Goal: Task Accomplishment & Management: Use online tool/utility

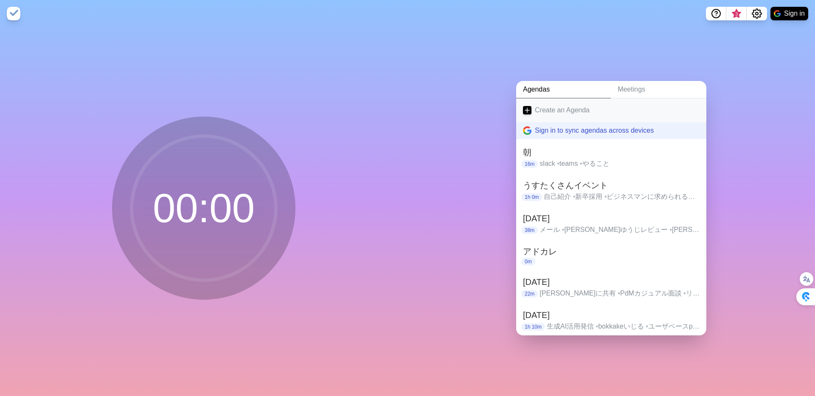
click at [538, 102] on link "Create an Agenda" at bounding box center [611, 110] width 190 height 24
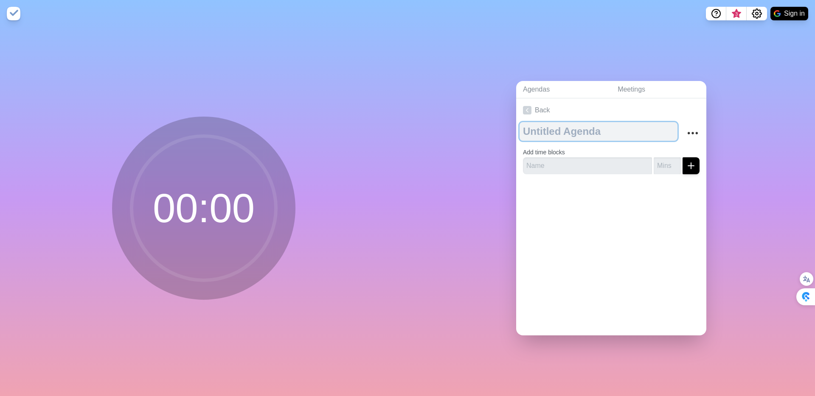
click at [542, 131] on textarea at bounding box center [598, 131] width 158 height 19
type textarea "[DATE]"
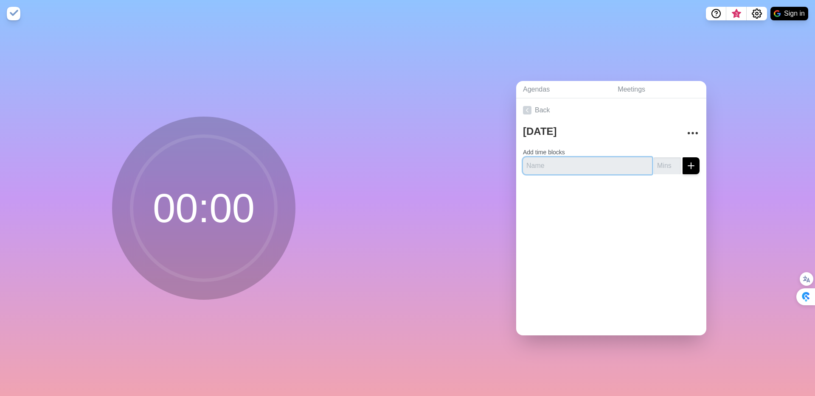
click at [544, 161] on input "text" at bounding box center [587, 165] width 129 height 17
type input "Doc化"
click at [661, 165] on input "number" at bounding box center [666, 165] width 27 height 17
type input "10"
click at [682, 157] on button "submit" at bounding box center [690, 165] width 17 height 17
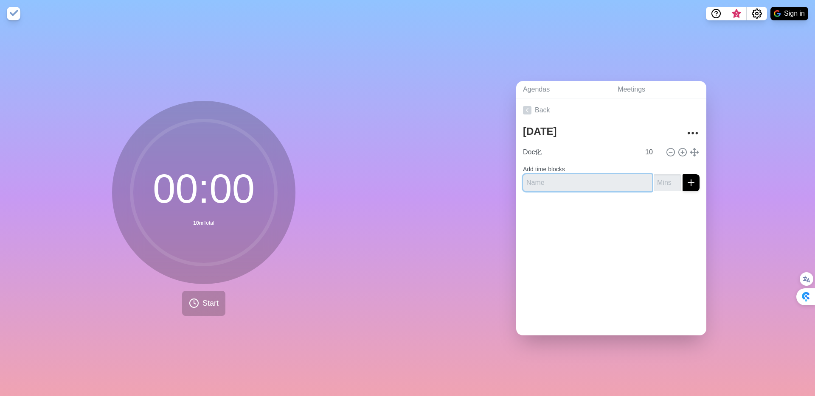
click at [607, 181] on input "text" at bounding box center [587, 182] width 129 height 17
type input "そ"
type input "送付"
click at [659, 185] on input "number" at bounding box center [666, 182] width 27 height 17
type input "3"
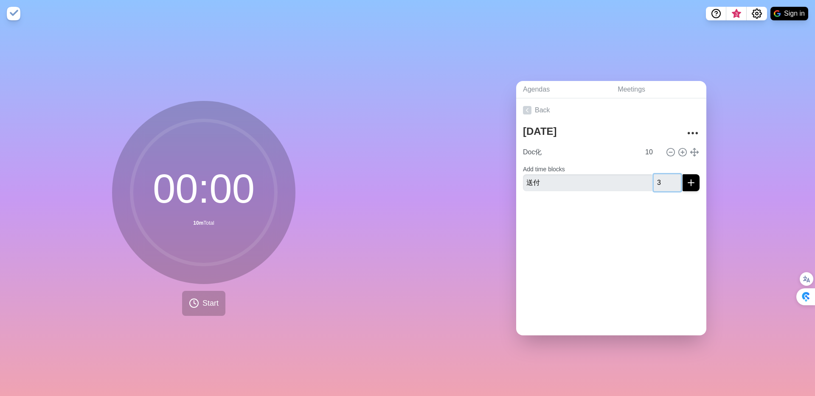
click at [682, 174] on button "submit" at bounding box center [690, 182] width 17 height 17
click at [595, 193] on input "text" at bounding box center [587, 189] width 129 height 17
type input "p"
type input "PoCの設計"
click at [664, 187] on input "number" at bounding box center [666, 189] width 27 height 17
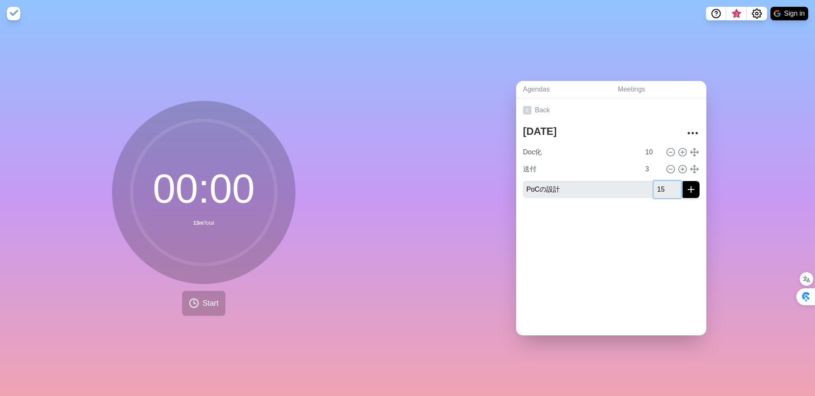
type input "15"
click at [682, 181] on button "submit" at bounding box center [690, 189] width 17 height 17
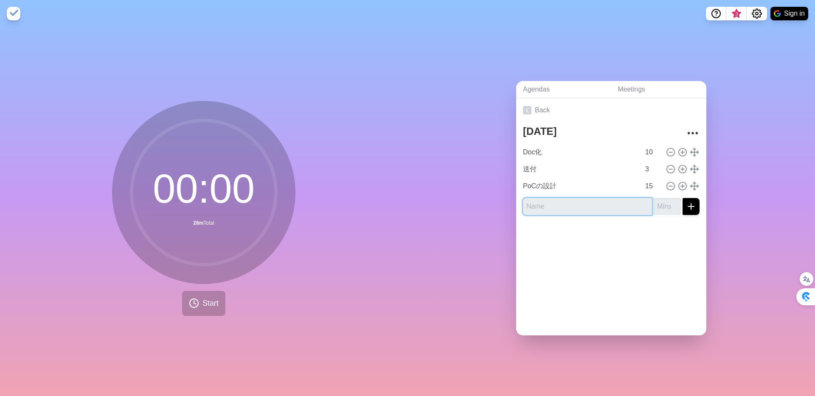
click at [595, 205] on input "text" at bounding box center [587, 206] width 129 height 17
type input "事業のシンプル化"
click at [658, 205] on input "number" at bounding box center [666, 206] width 27 height 17
type input "2"
type input "30"
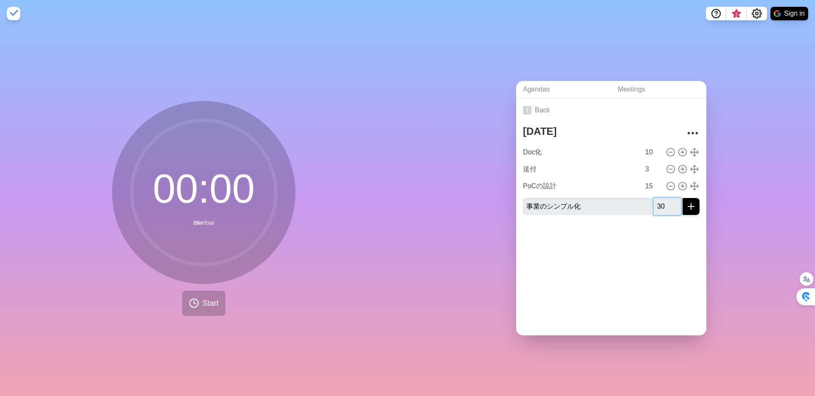
click at [682, 198] on button "submit" at bounding box center [690, 206] width 17 height 17
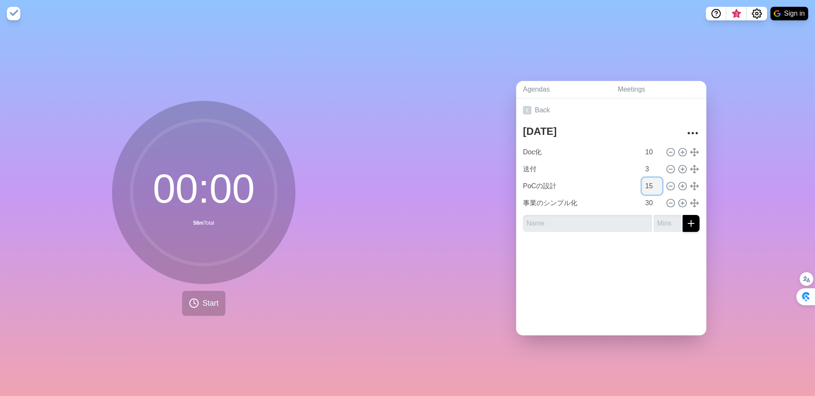
click at [649, 187] on input "15" at bounding box center [652, 186] width 20 height 17
drag, startPoint x: 653, startPoint y: 202, endPoint x: 642, endPoint y: 202, distance: 11.0
click at [642, 202] on input "30" at bounding box center [652, 203] width 20 height 17
type input "15"
click at [608, 225] on input "text" at bounding box center [587, 223] width 129 height 17
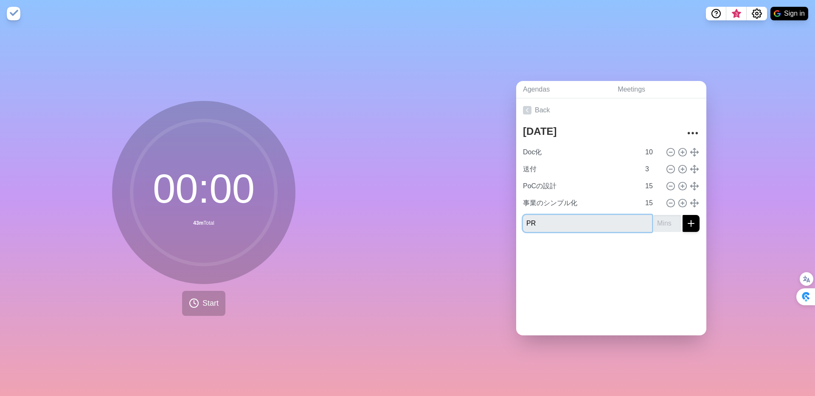
type input "P"
type input "PRD的なもの"
click at [664, 225] on input "number" at bounding box center [666, 223] width 27 height 17
type input "15"
click at [682, 215] on button "submit" at bounding box center [690, 223] width 17 height 17
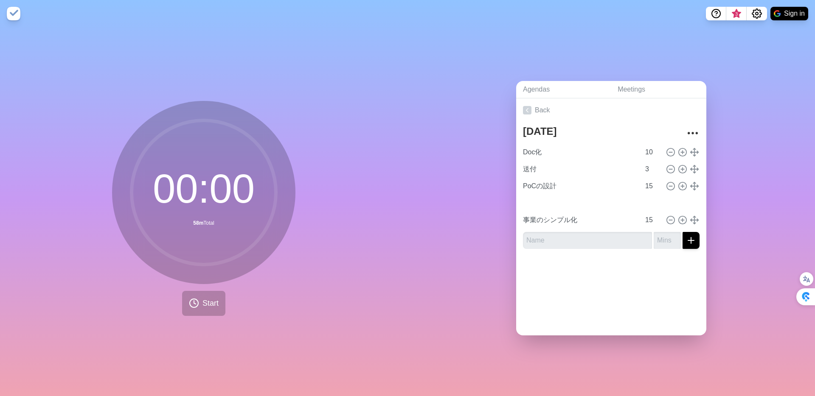
type input "PRD的なもの"
type input "事業のシンプル化"
drag, startPoint x: 700, startPoint y: 218, endPoint x: 697, endPoint y: 207, distance: 11.4
click at [697, 207] on div "Doc化 10 送付 3 PoCの設計 15 PRD的なもの 15 事業のシンプル化 15" at bounding box center [611, 186] width 177 height 85
type input "事業のシンプル化"
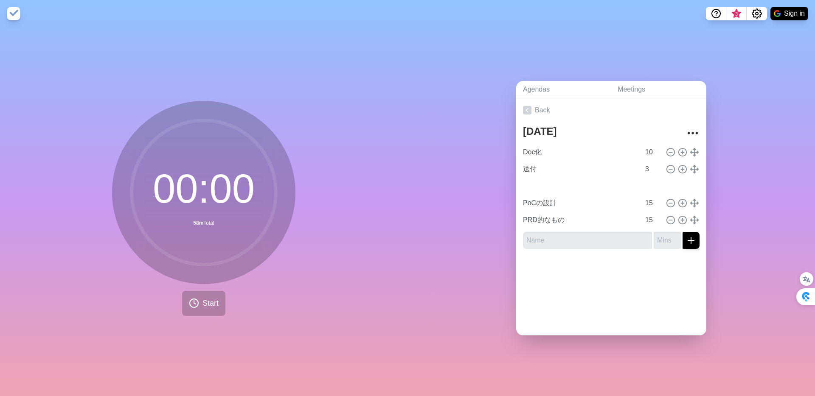
type input "PoCの設計"
type input "PRD的なもの"
type input "PoCの設計"
type input "PRD的なもの"
type input "送付"
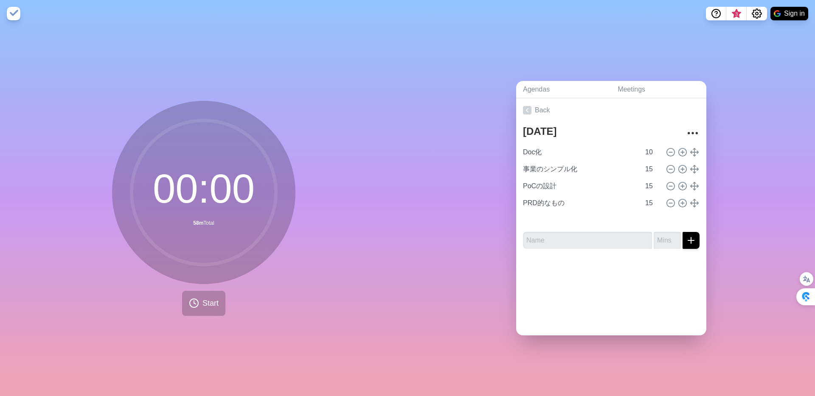
type input "3"
type input "事業のシンプル化"
type input "15"
click at [397, 265] on div "00 : 00 58m Total Start" at bounding box center [203, 211] width 407 height 369
click at [210, 314] on button "Start" at bounding box center [203, 303] width 43 height 25
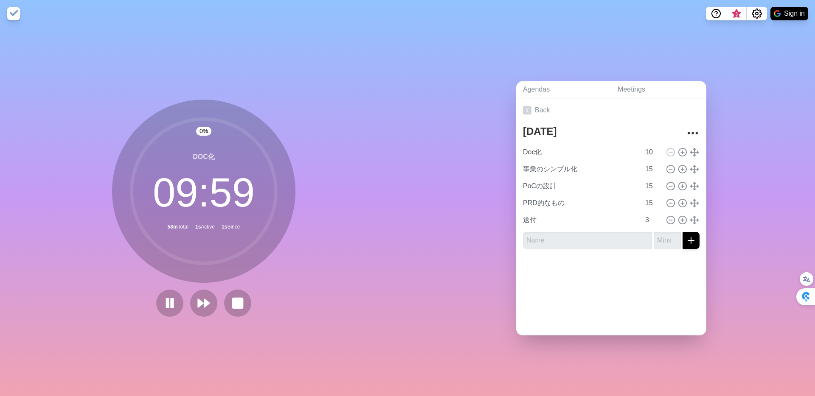
click at [328, 191] on div "0 % Doc化 09 : 59 58m Total 1s Active 1s Since" at bounding box center [203, 211] width 407 height 369
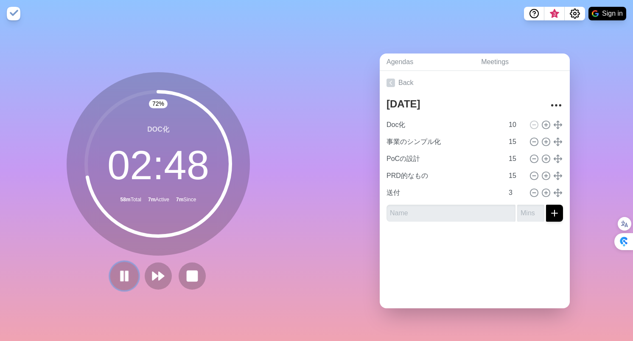
click at [122, 279] on rect at bounding box center [122, 275] width 3 height 9
type input "事業のシンプル化"
type input "15"
type input "Doc化"
type input "10"
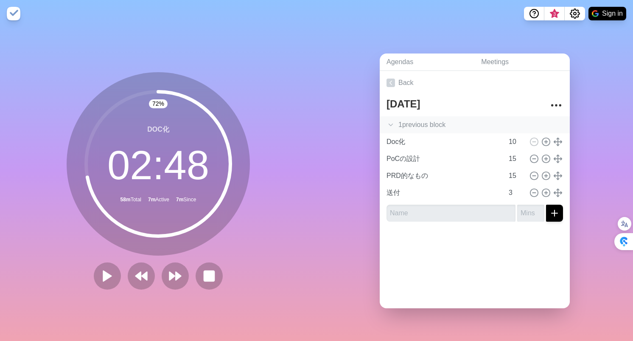
click at [390, 125] on icon at bounding box center [391, 124] width 8 height 8
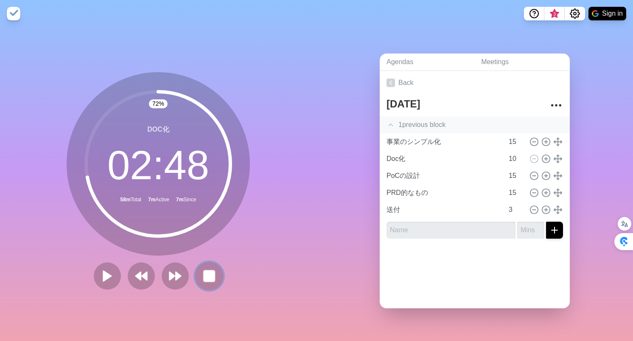
click at [215, 277] on icon at bounding box center [209, 276] width 14 height 14
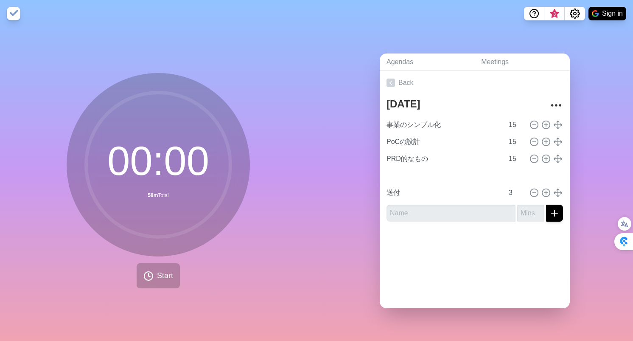
type input "PRD的なもの"
type input "Doc化"
type input "10"
type input "PoCの設計"
type input "15"
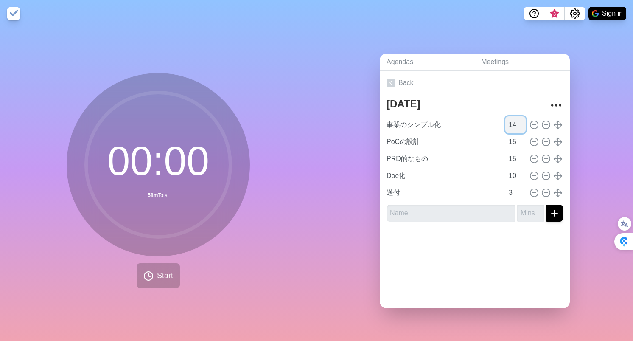
click at [522, 125] on input "14" at bounding box center [515, 124] width 20 height 17
type input "1"
type input "10"
click at [479, 239] on div at bounding box center [475, 245] width 190 height 34
click at [170, 275] on span "Start" at bounding box center [165, 275] width 16 height 11
